Goal: Information Seeking & Learning: Understand process/instructions

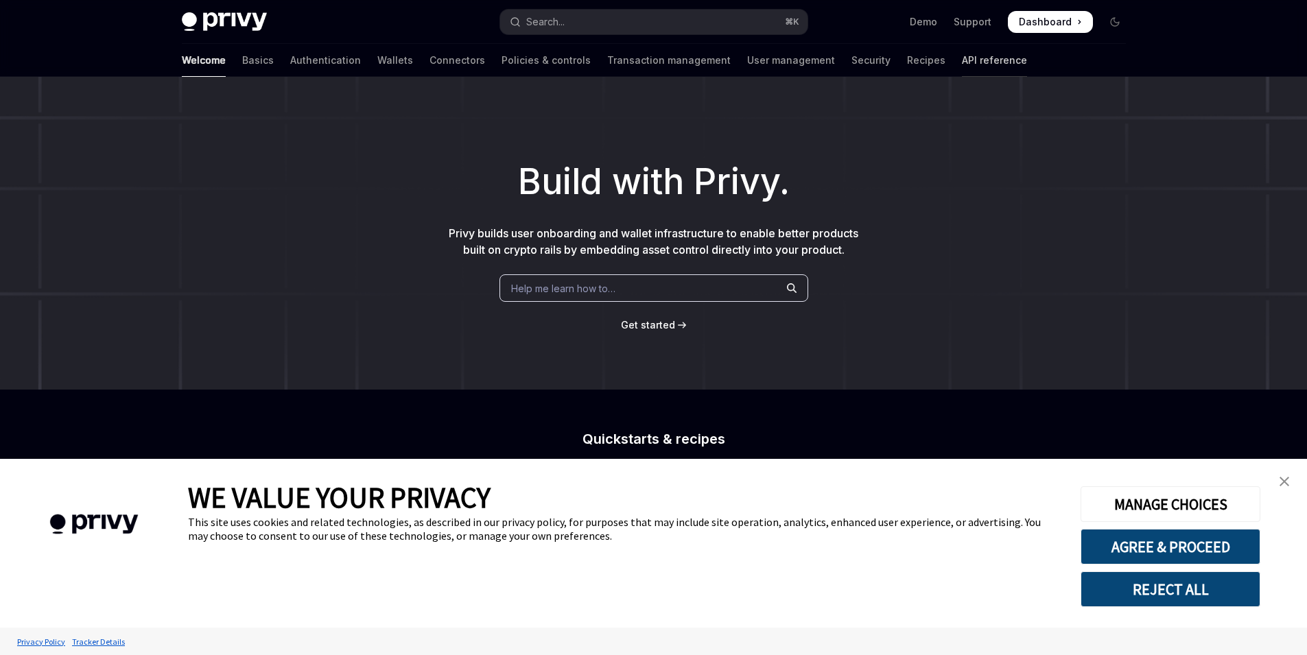
click at [962, 57] on link "API reference" at bounding box center [994, 60] width 65 height 33
type textarea "*"
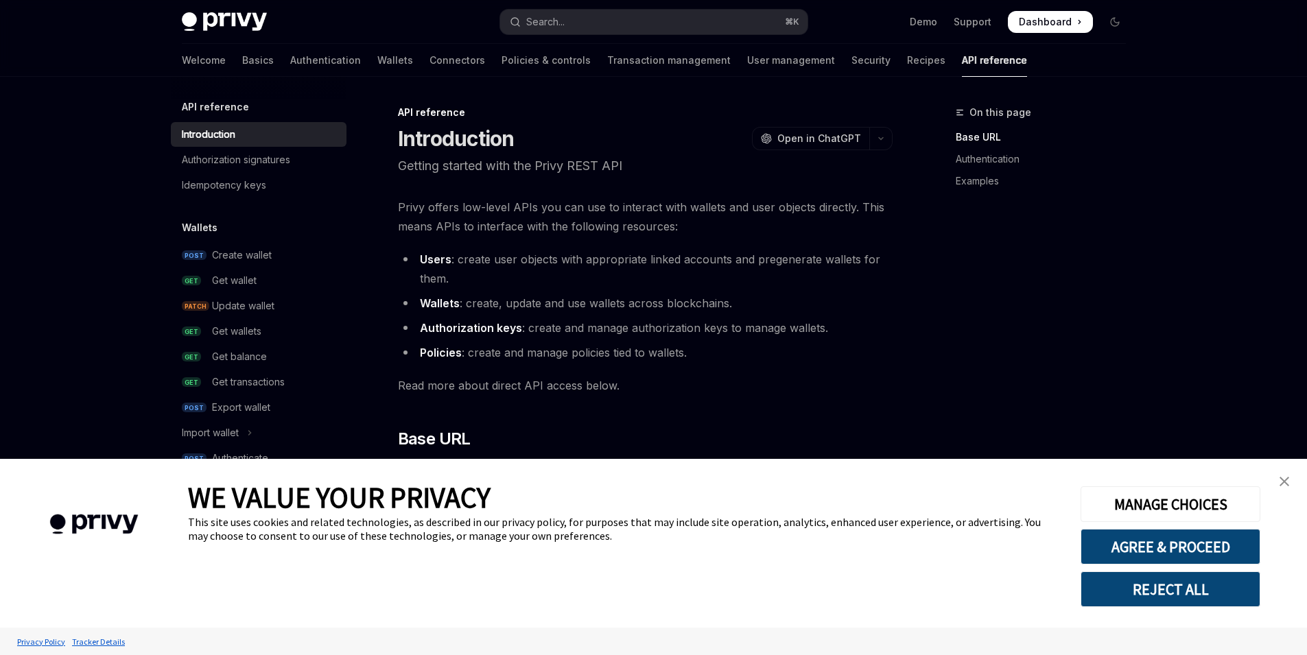
click at [1161, 585] on button "REJECT ALL" at bounding box center [1170, 589] width 180 height 36
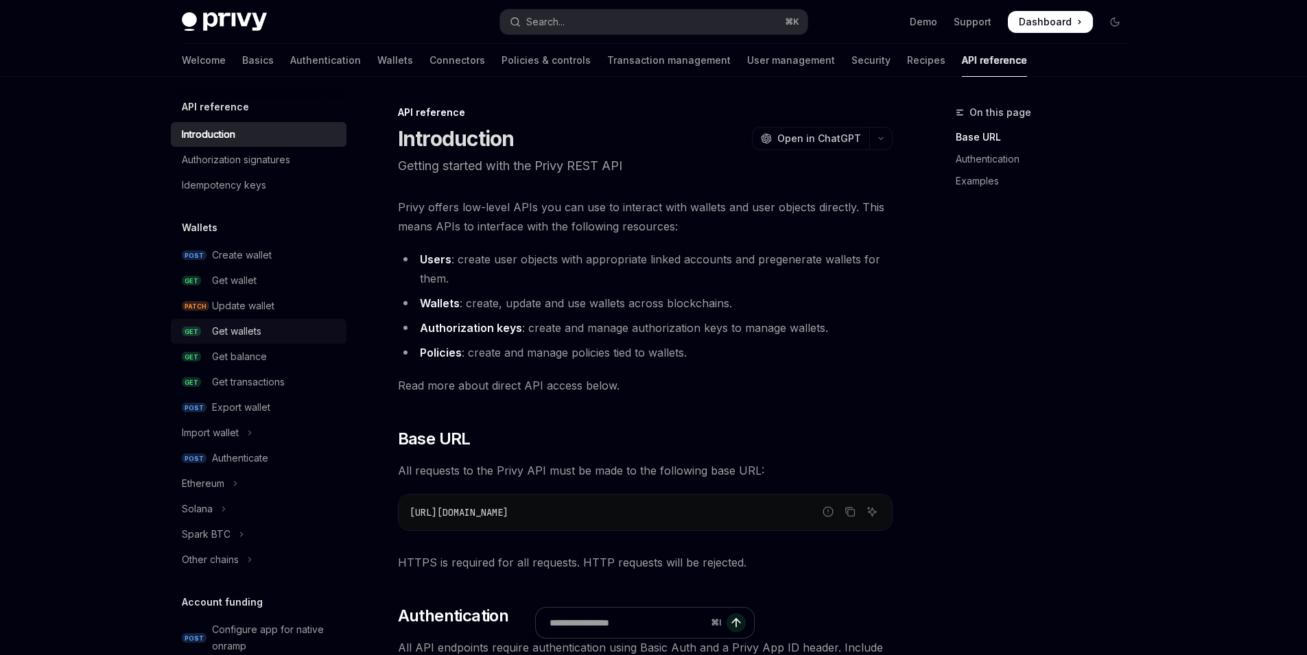
scroll to position [416, 0]
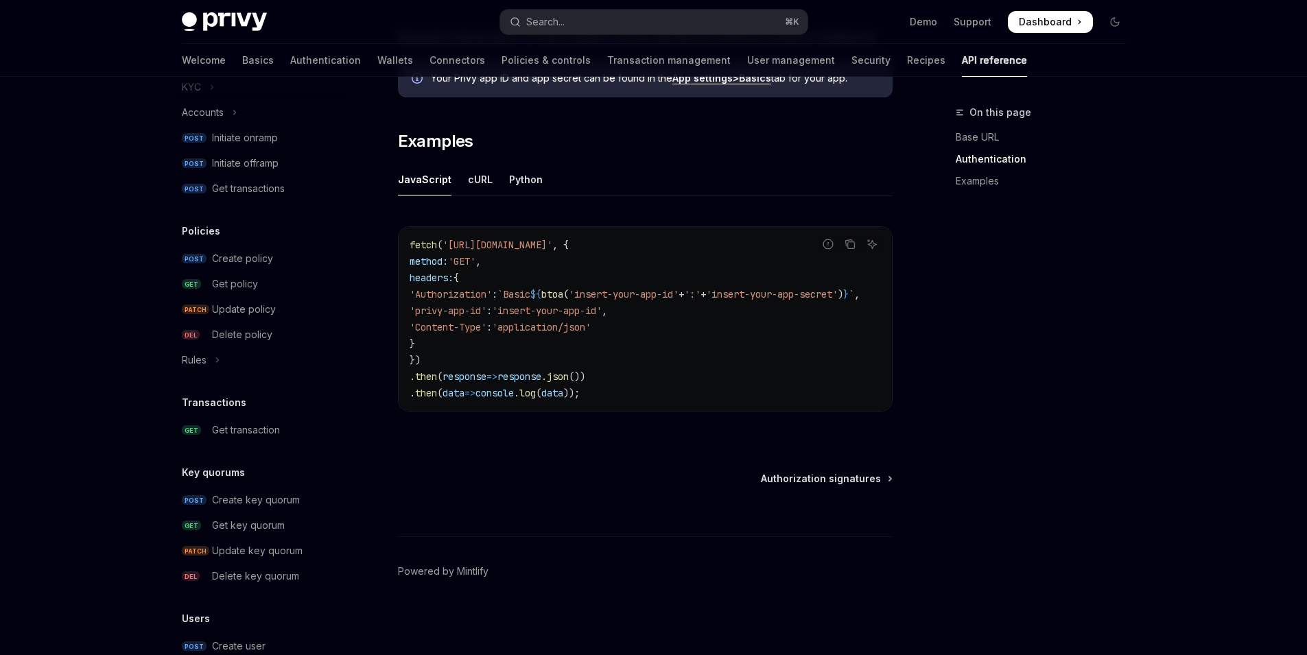
scroll to position [626, 0]
click at [290, 60] on link "Authentication" at bounding box center [325, 60] width 71 height 33
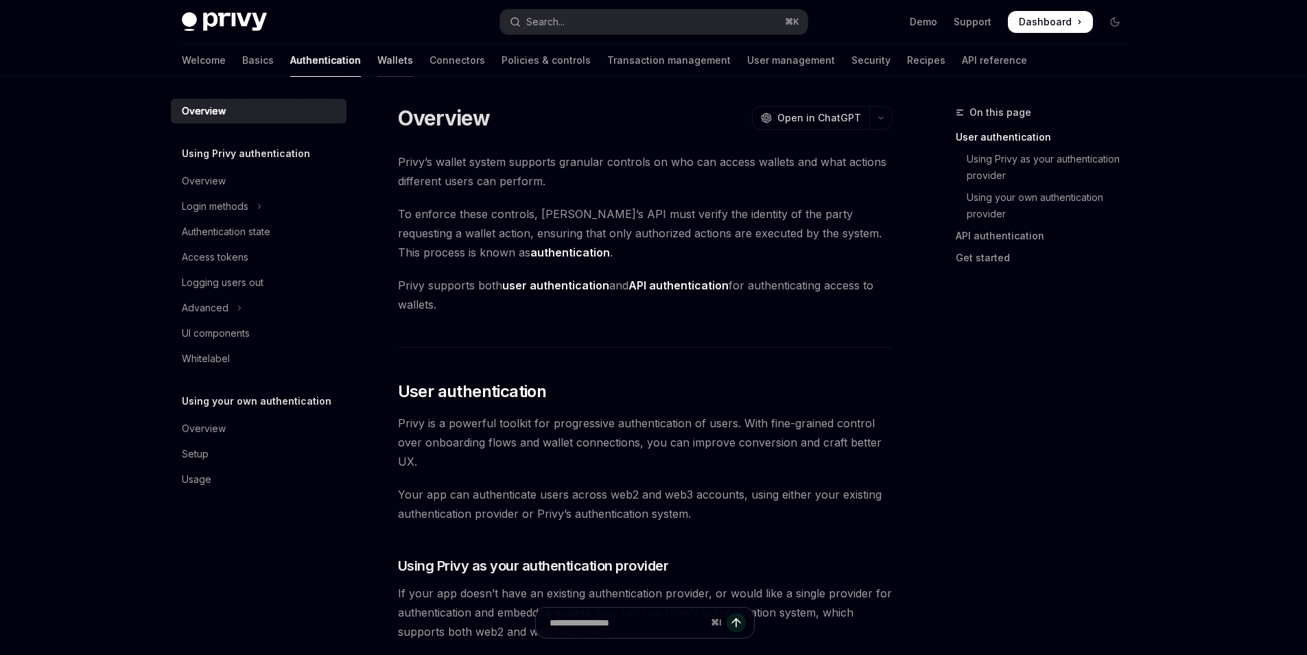
click at [377, 76] on div at bounding box center [395, 76] width 36 height 1
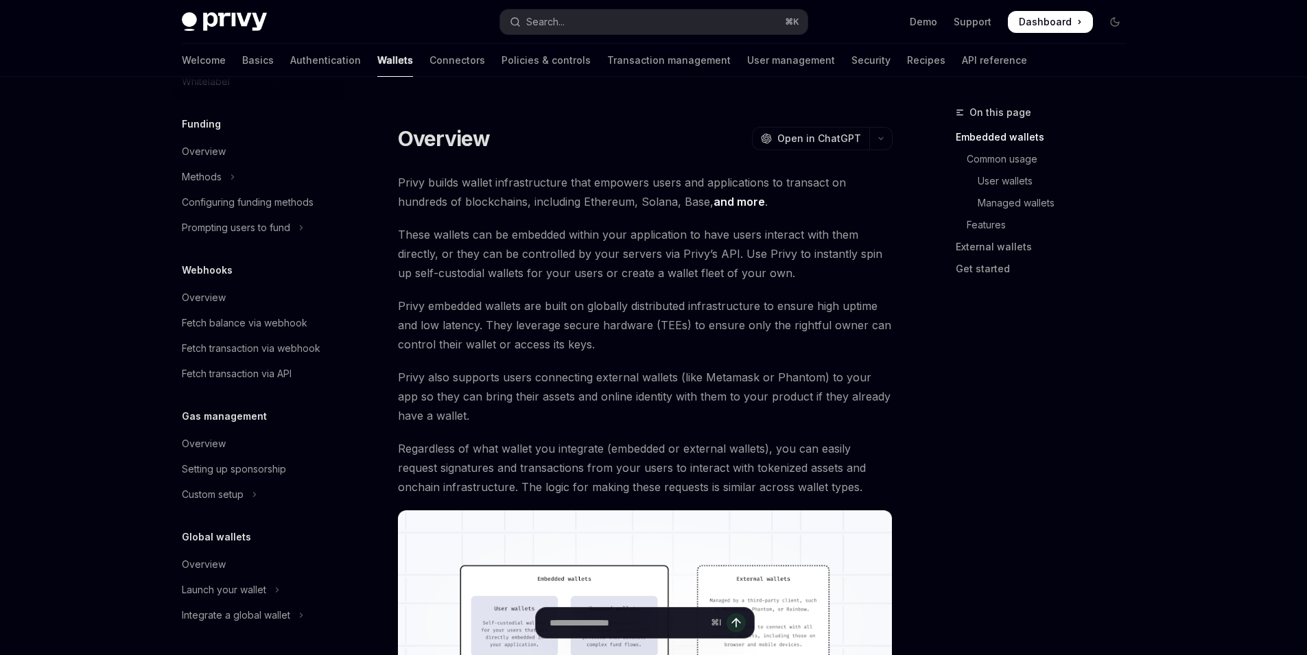
scroll to position [269, 0]
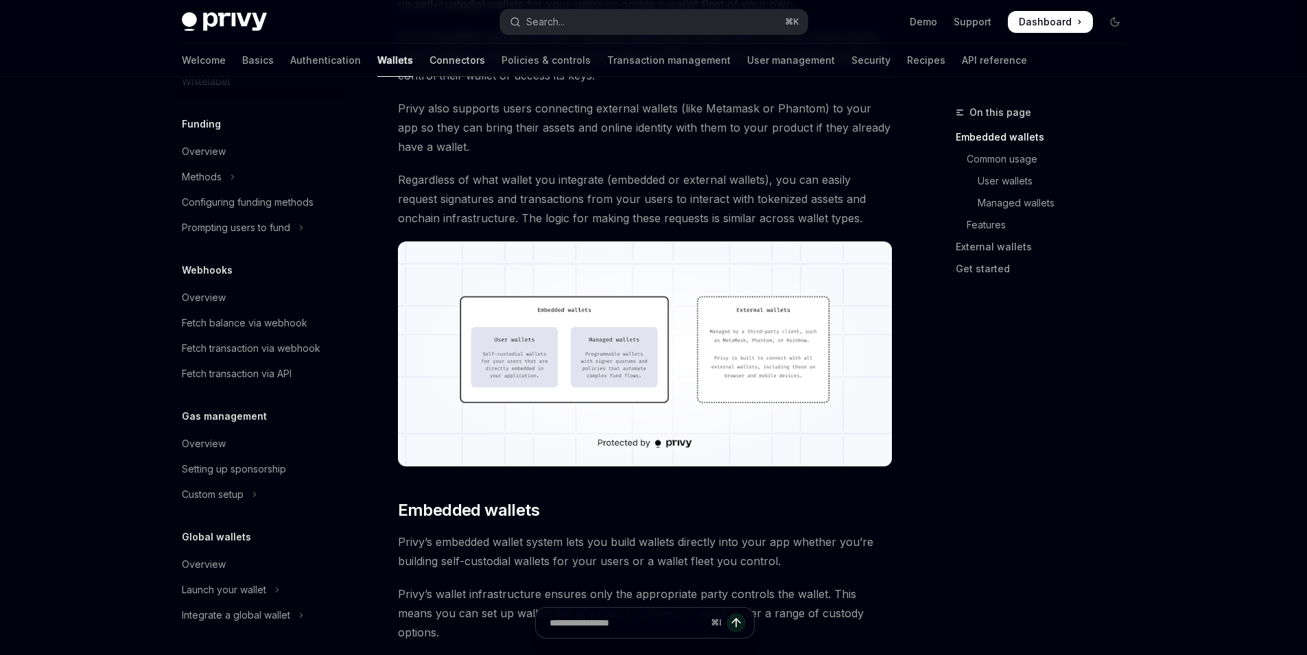
click at [429, 58] on link "Connectors" at bounding box center [457, 60] width 56 height 33
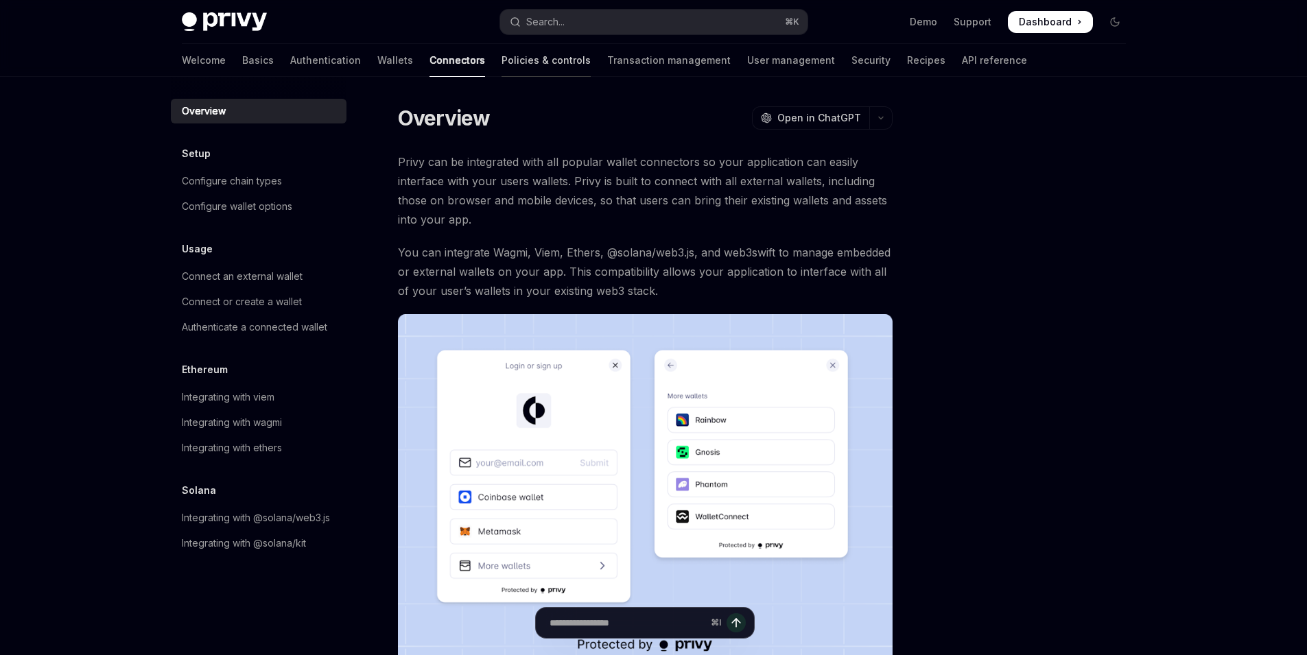
click at [501, 56] on link "Policies & controls" at bounding box center [545, 60] width 89 height 33
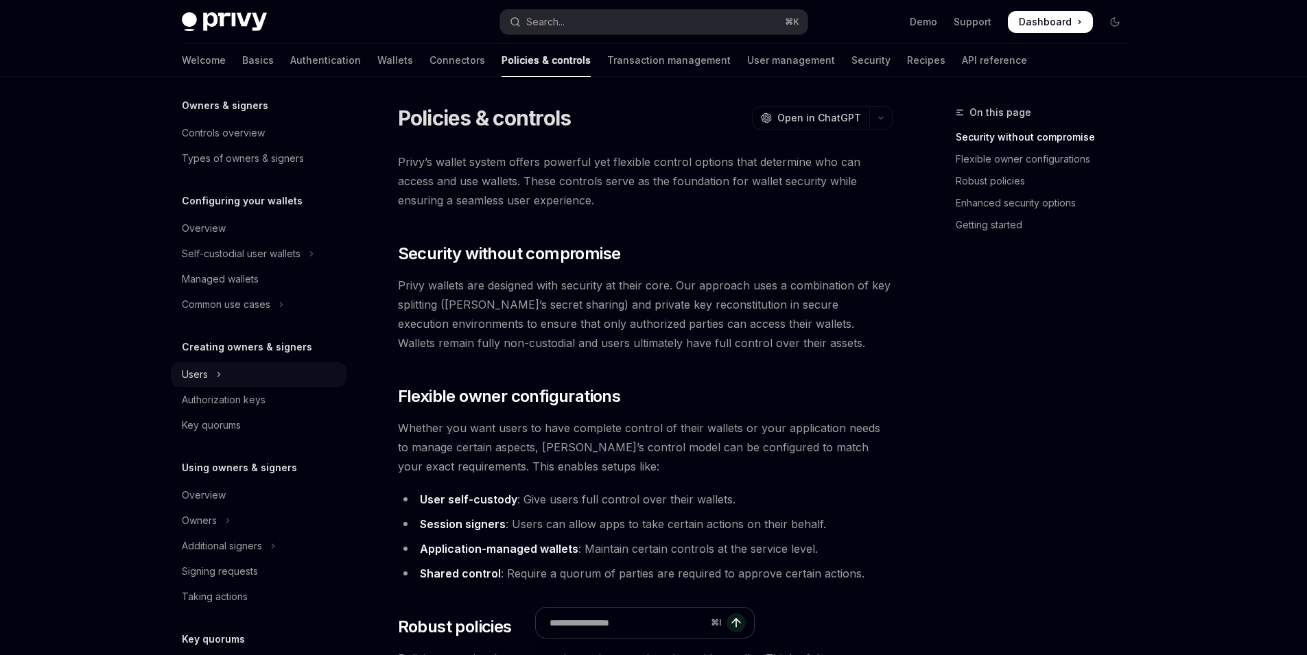
scroll to position [322, 0]
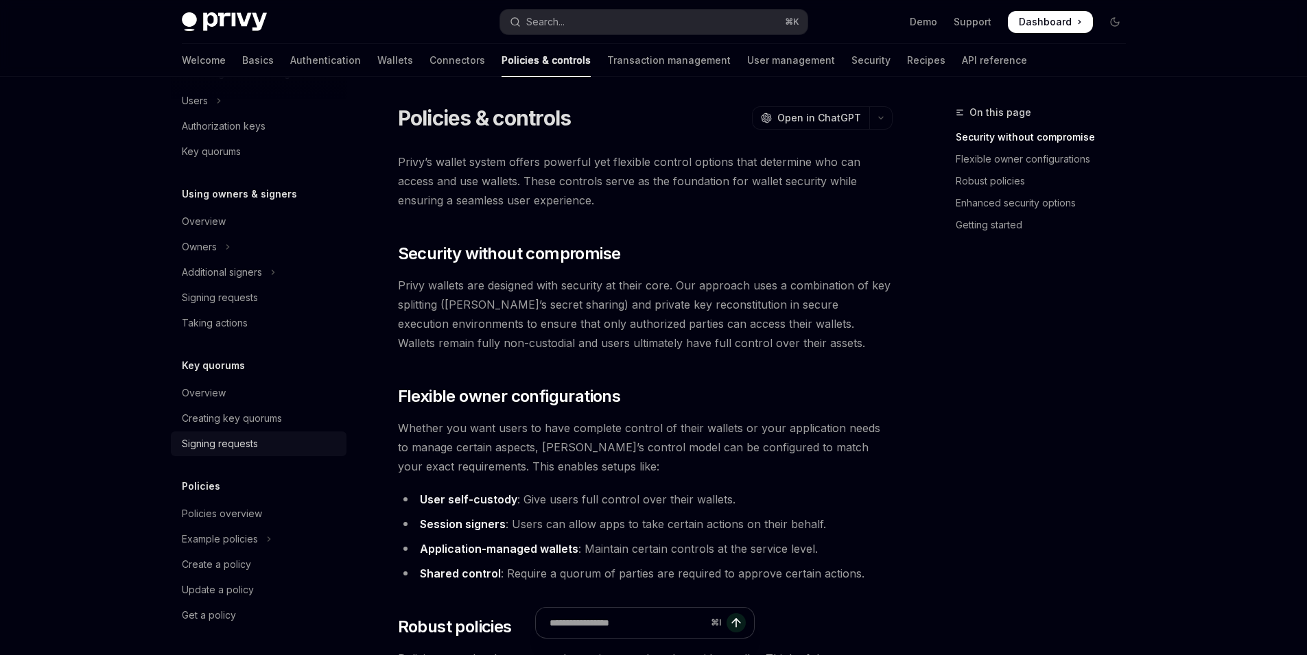
click at [234, 448] on div "Signing requests" at bounding box center [220, 444] width 76 height 16
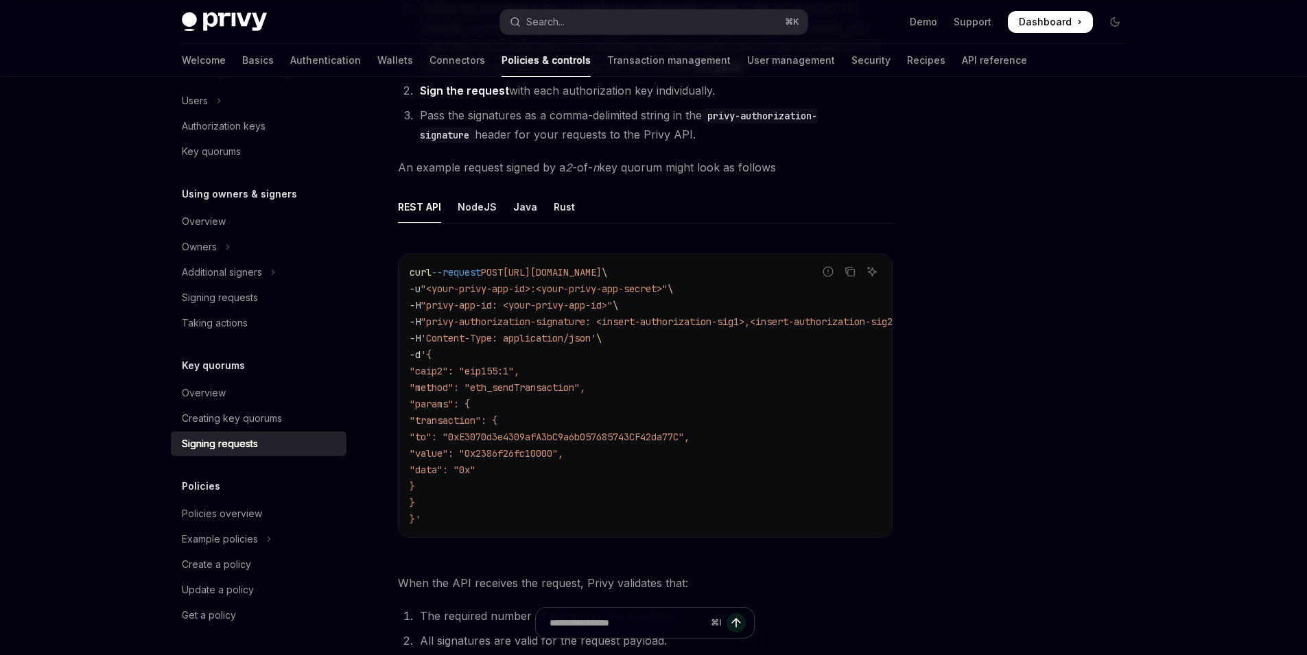
scroll to position [289, 0]
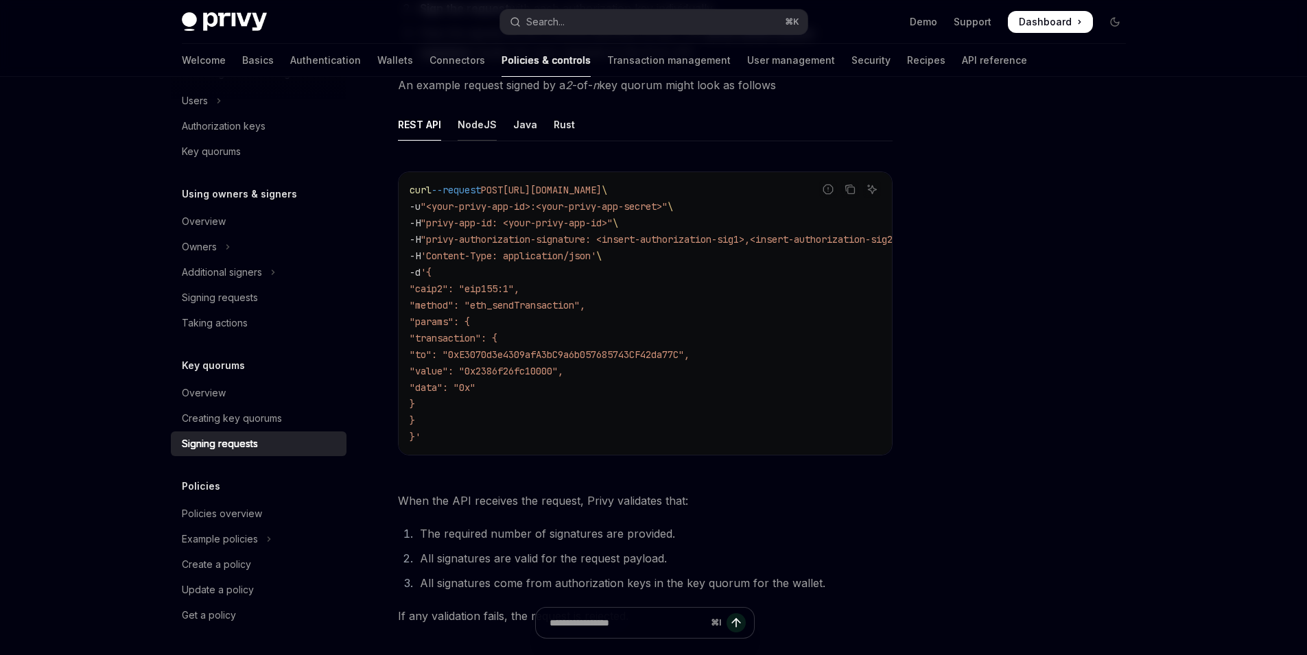
click at [485, 125] on div "NodeJS" at bounding box center [477, 124] width 39 height 32
type textarea "*"
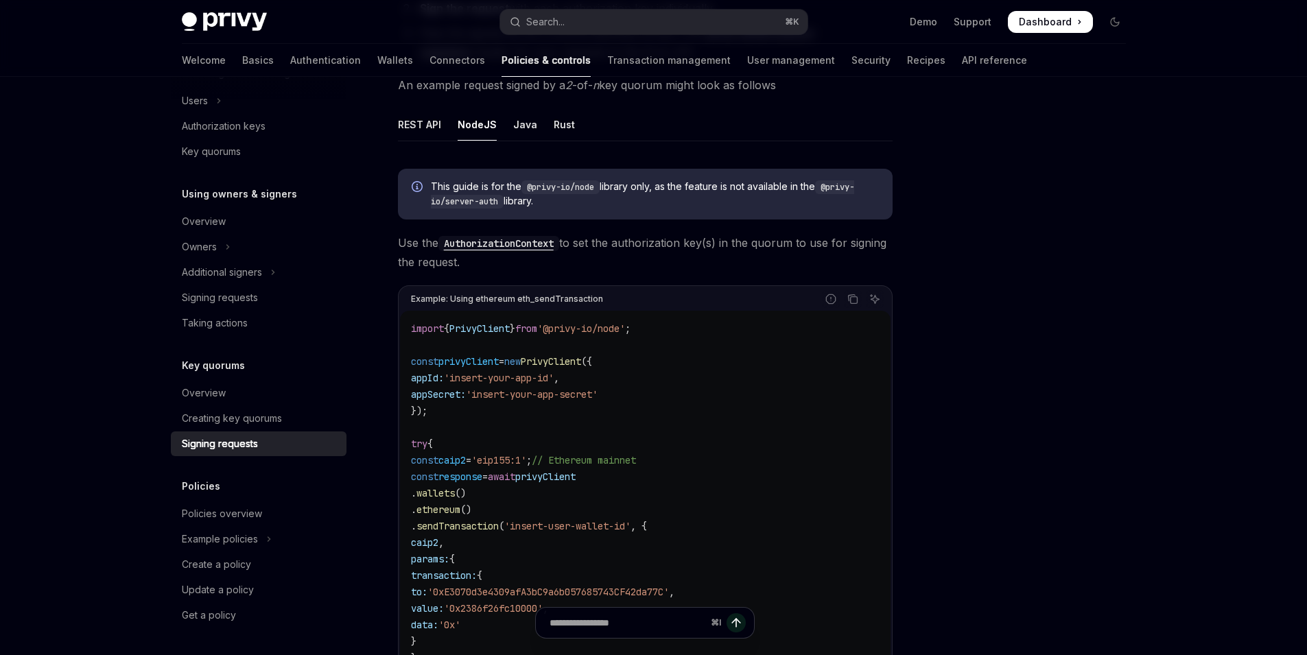
click at [744, 364] on code "import { PrivyClient } from '@privy-io/node' ; const privyClient = new PrivyCli…" at bounding box center [645, 591] width 469 height 543
click at [851, 300] on icon "Copy the contents from the code block" at bounding box center [852, 299] width 11 height 11
